Goal: Task Accomplishment & Management: Manage account settings

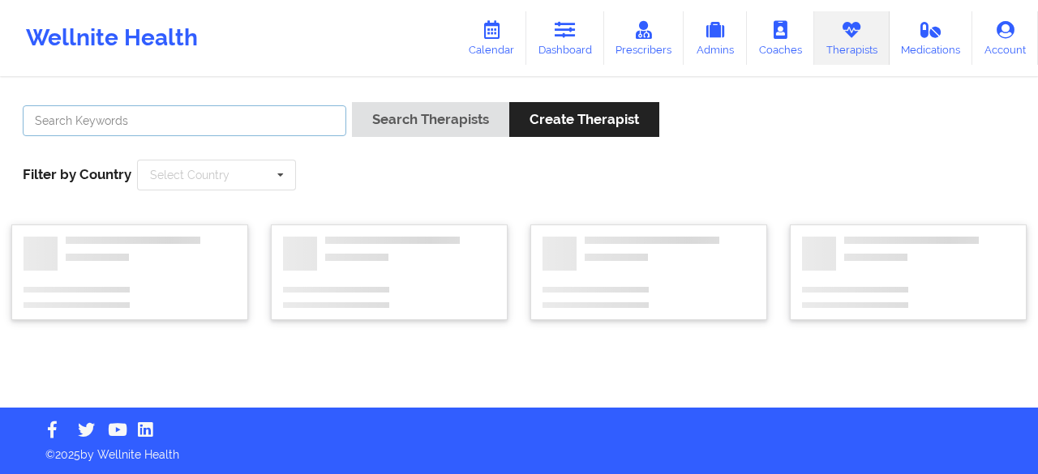
click at [115, 118] on input "text" at bounding box center [184, 120] width 323 height 31
paste input "Rainuzzo"
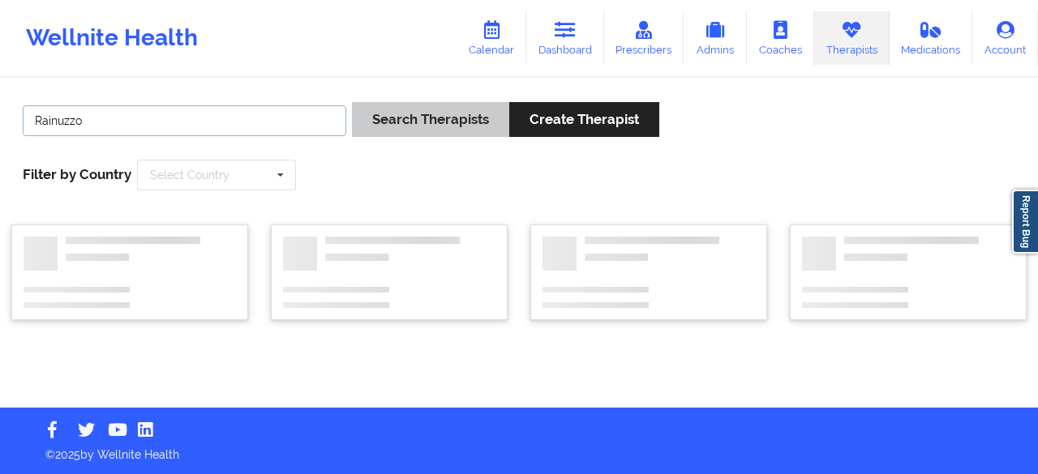
type input "Rainuzzo"
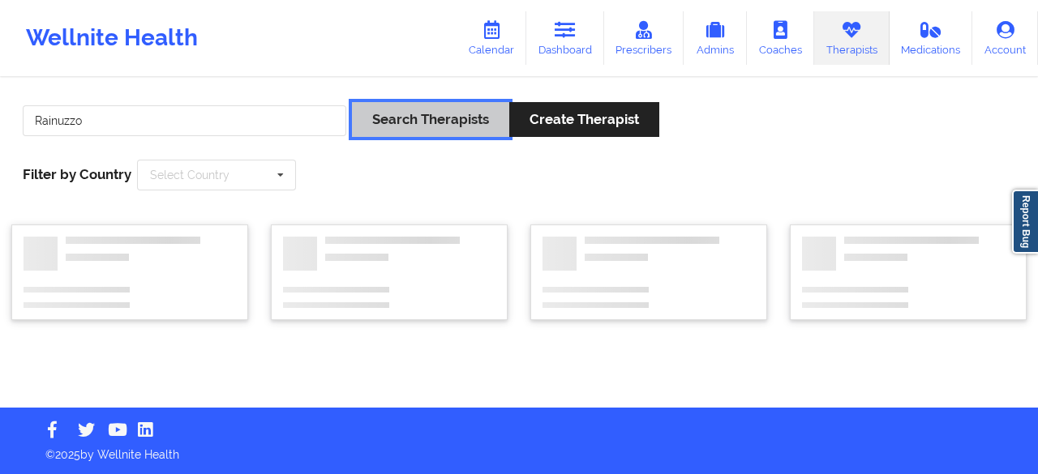
click at [379, 123] on button "Search Therapists" at bounding box center [430, 119] width 157 height 35
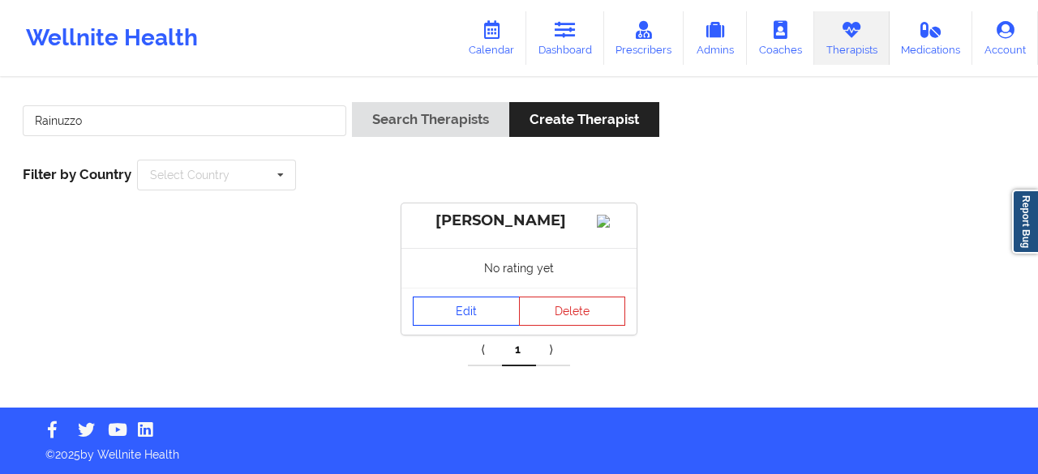
click at [463, 326] on link "Edit" at bounding box center [466, 311] width 107 height 29
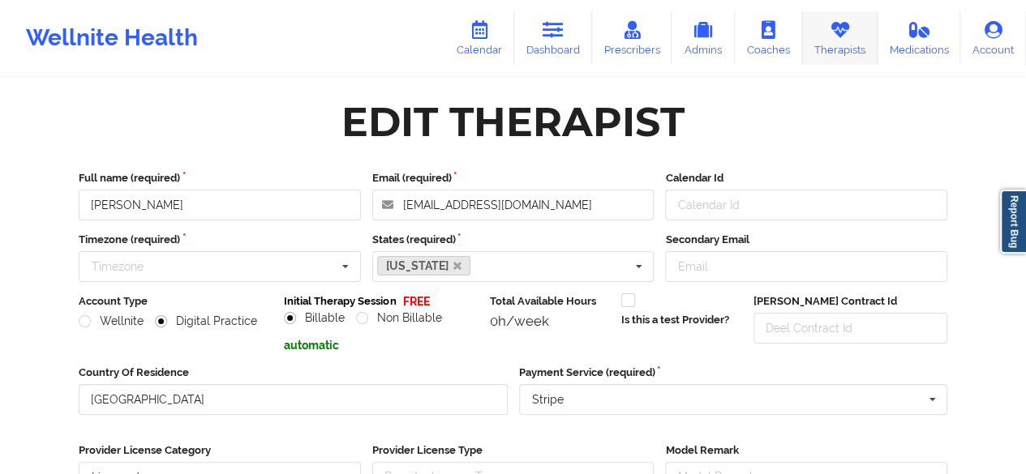
click at [824, 47] on link "Therapists" at bounding box center [839, 38] width 75 height 54
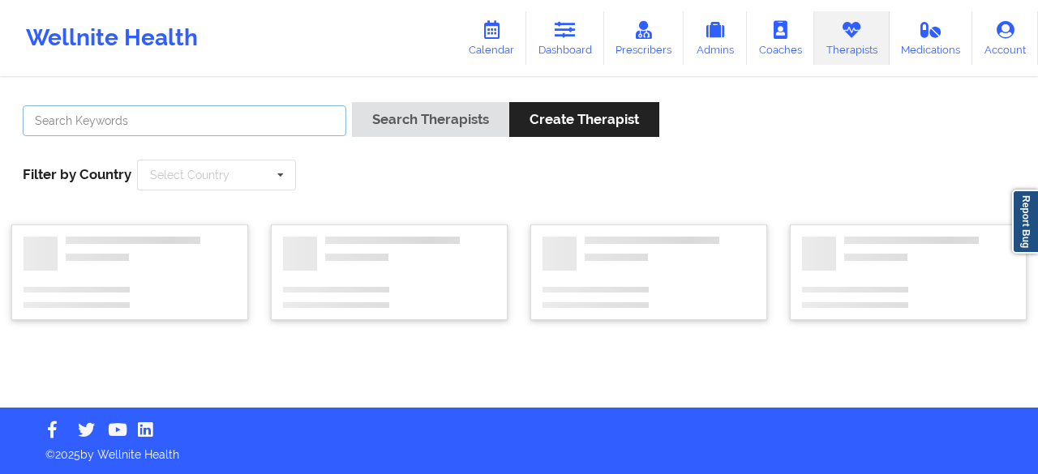
click at [57, 122] on input "text" at bounding box center [184, 120] width 323 height 31
type input "Ducasse"
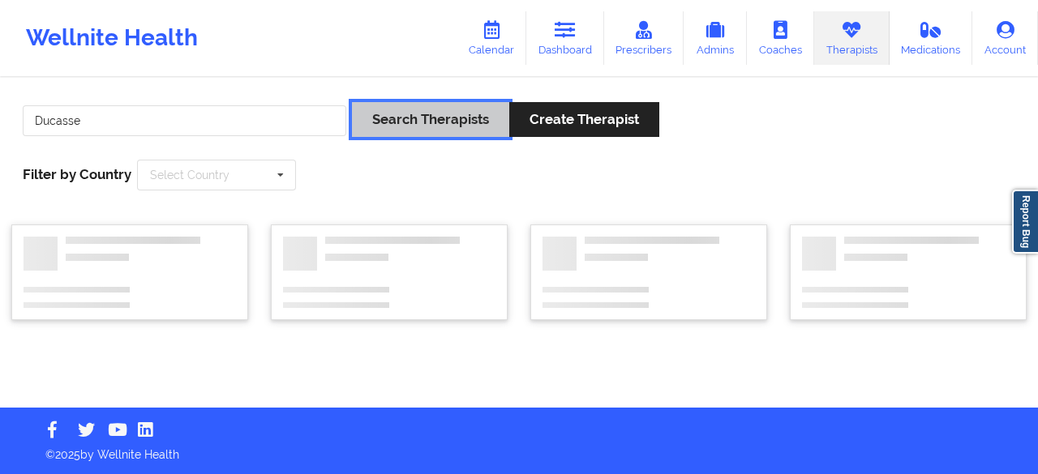
click at [405, 115] on button "Search Therapists" at bounding box center [430, 119] width 157 height 35
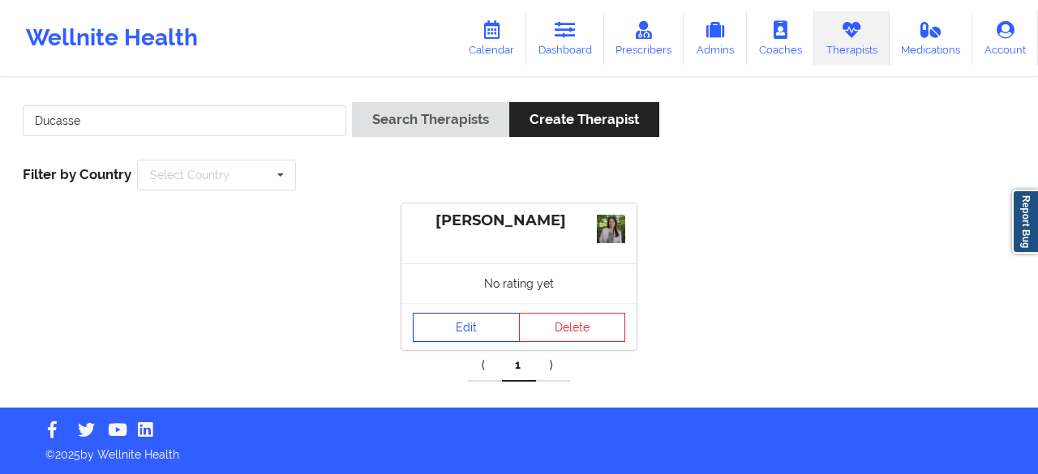
click at [473, 328] on link "Edit" at bounding box center [466, 327] width 107 height 29
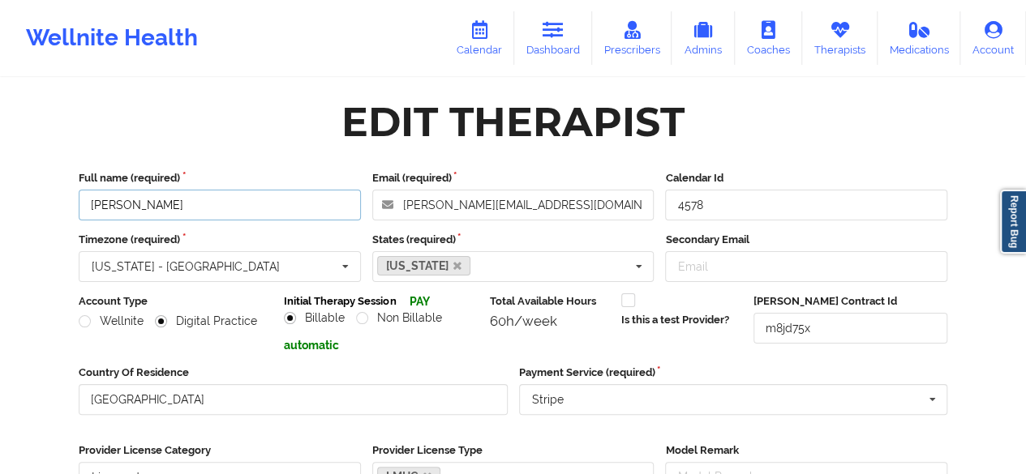
drag, startPoint x: 166, startPoint y: 210, endPoint x: 131, endPoint y: 213, distance: 35.8
click at [131, 213] on input "[PERSON_NAME]" at bounding box center [220, 205] width 282 height 31
paste input "Rainuzzo"
type input "[PERSON_NAME]"
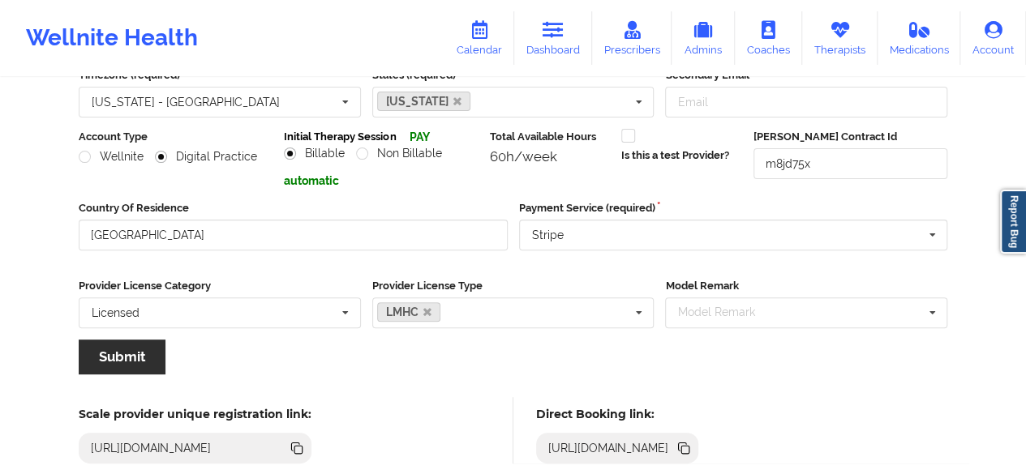
scroll to position [165, 0]
click at [148, 358] on button "Submit" at bounding box center [122, 356] width 87 height 35
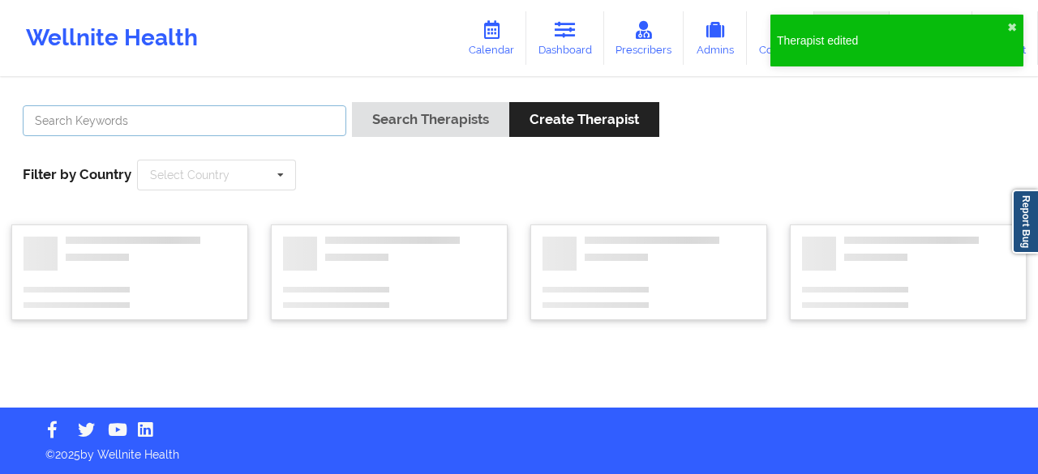
click at [55, 128] on input "text" at bounding box center [184, 120] width 323 height 31
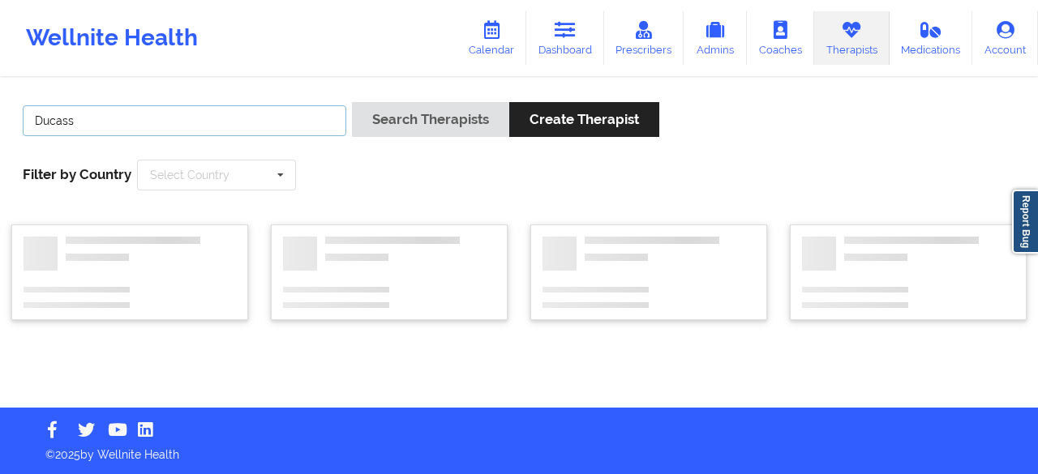
type input "Ducasse"
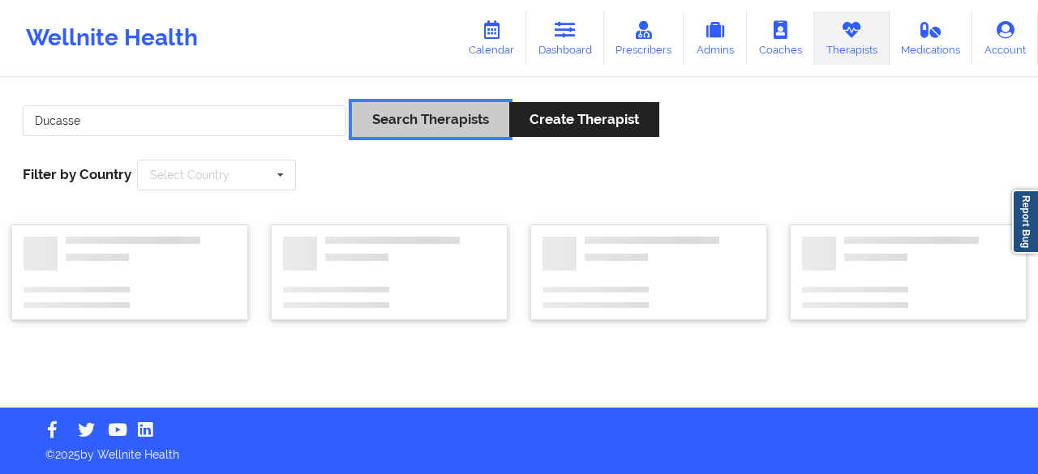
click at [410, 126] on button "Search Therapists" at bounding box center [430, 119] width 157 height 35
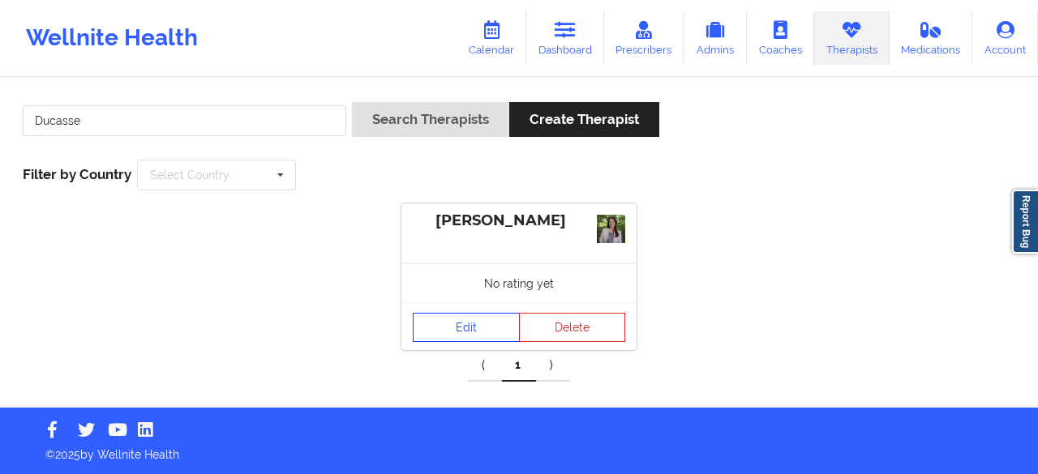
click at [466, 322] on link "Edit" at bounding box center [466, 327] width 107 height 29
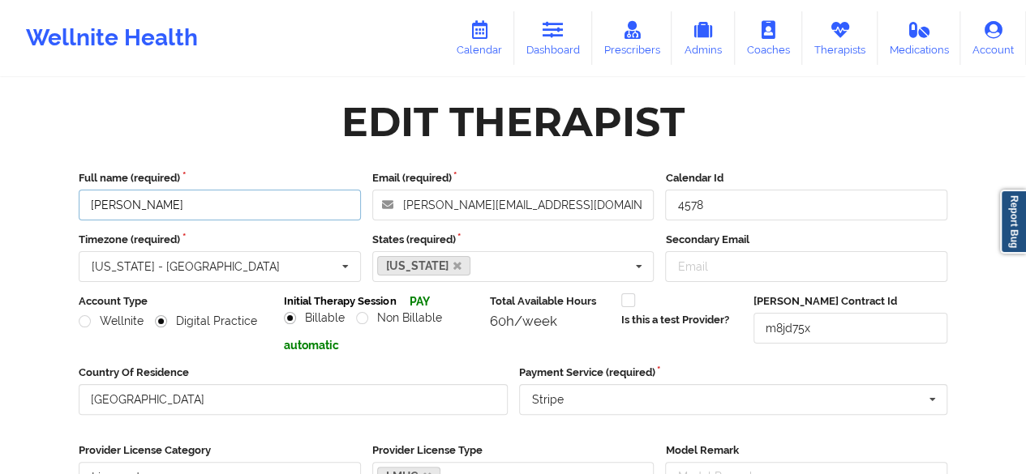
click at [201, 212] on input "[PERSON_NAME]" at bounding box center [220, 205] width 282 height 31
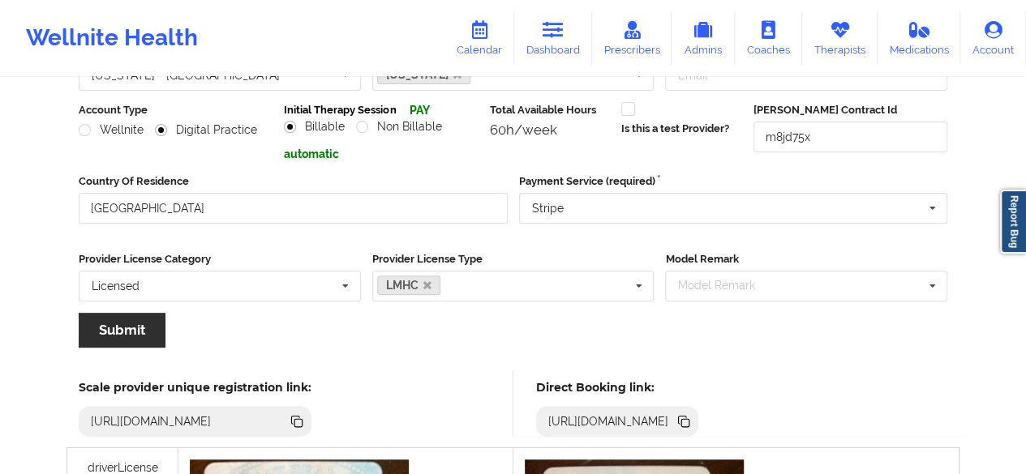
scroll to position [195, 0]
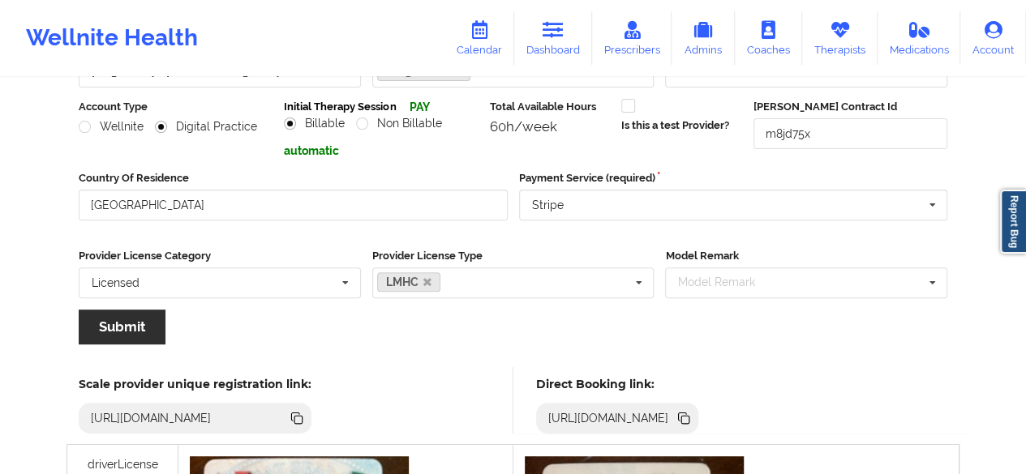
type input "[PERSON_NAME]"
click at [136, 321] on button "Submit" at bounding box center [122, 327] width 87 height 35
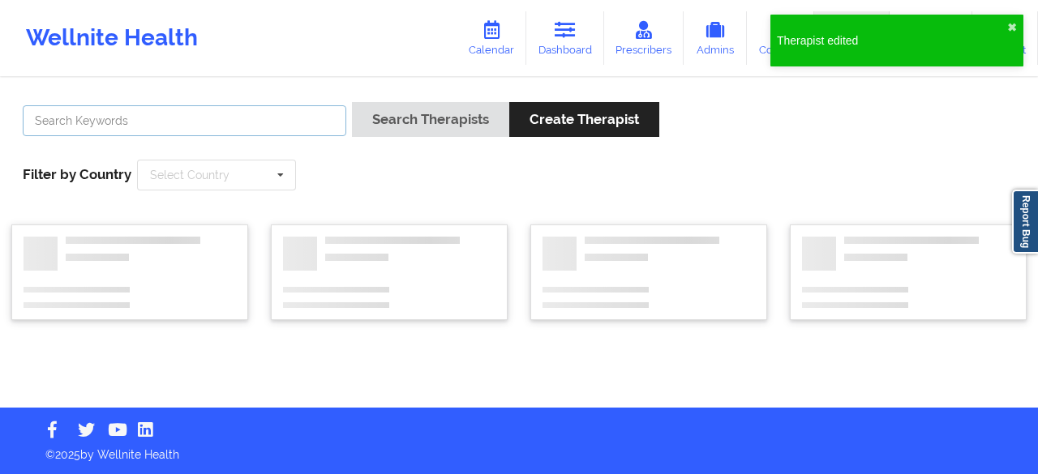
click at [124, 120] on input "text" at bounding box center [184, 120] width 323 height 31
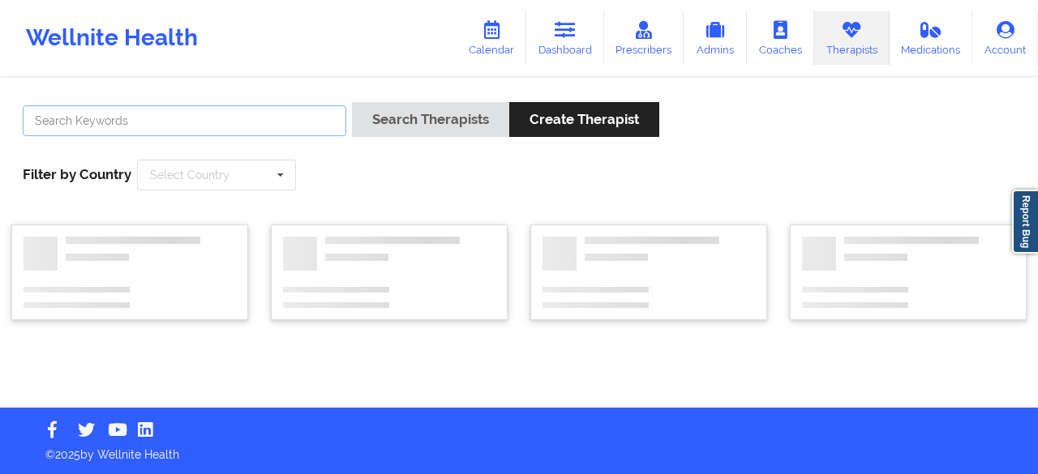
paste input "Rainuzzo"
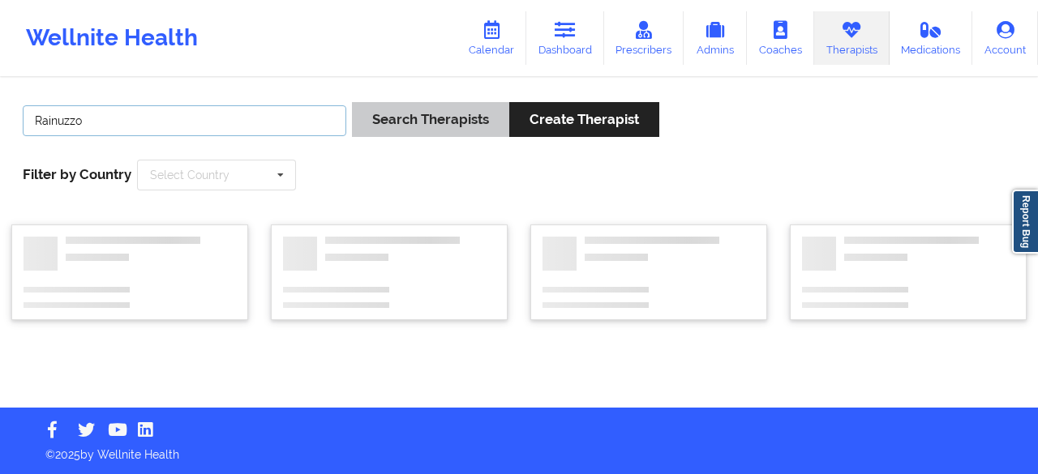
type input "Rainuzzo"
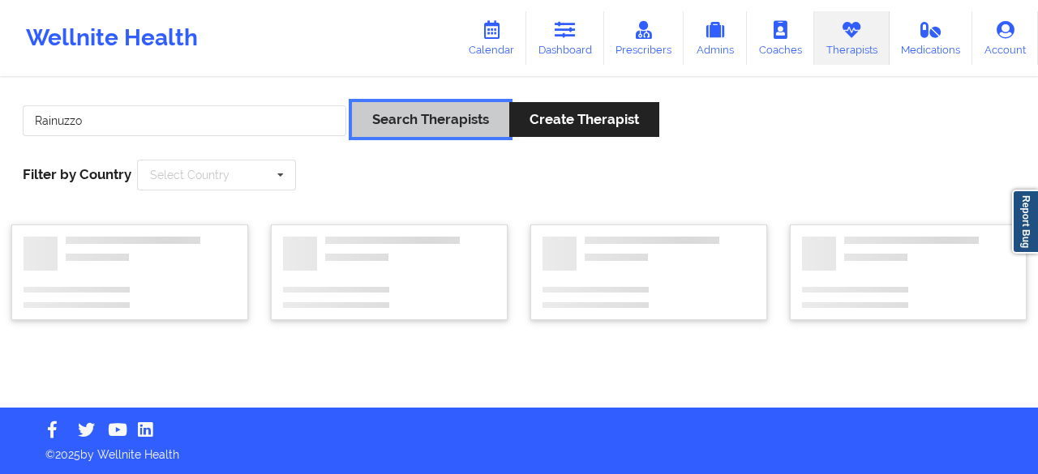
click at [401, 127] on button "Search Therapists" at bounding box center [430, 119] width 157 height 35
